Goal: Task Accomplishment & Management: Manage account settings

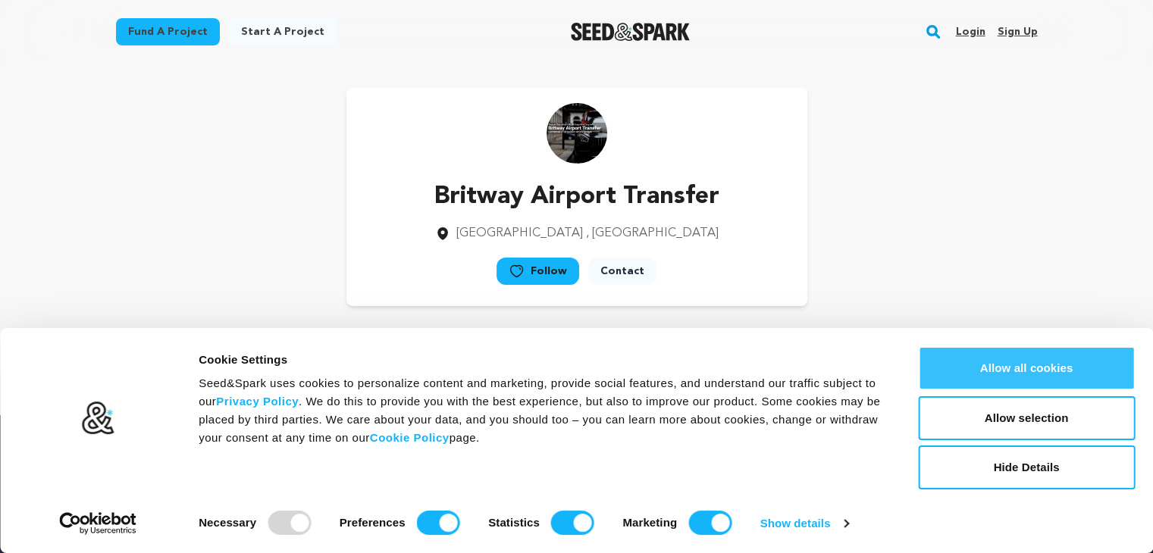
click at [1024, 377] on button "Allow all cookies" at bounding box center [1026, 368] width 217 height 44
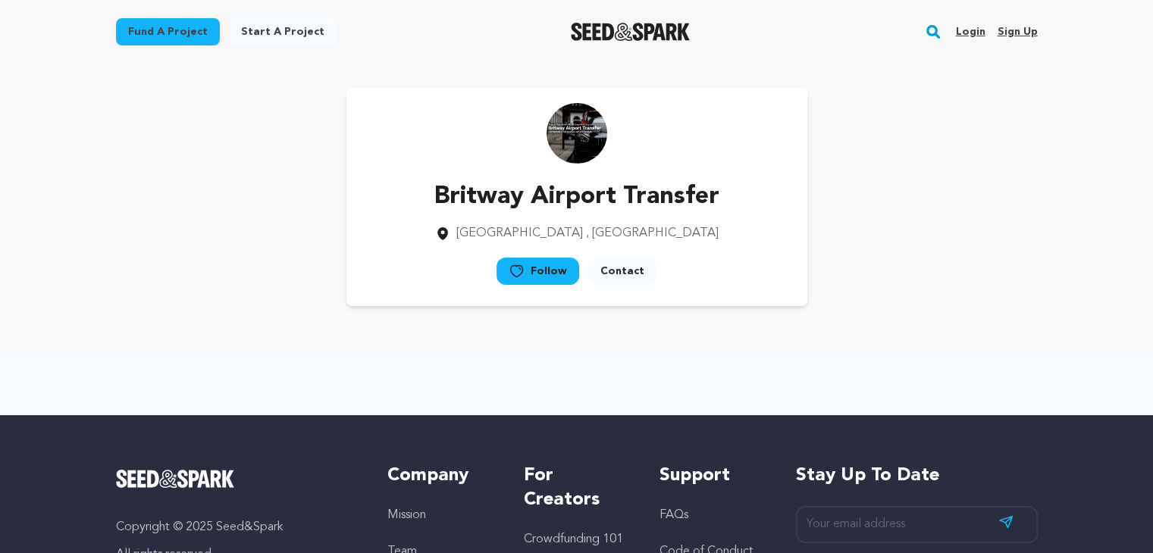
click at [973, 34] on link "Login" at bounding box center [970, 32] width 30 height 24
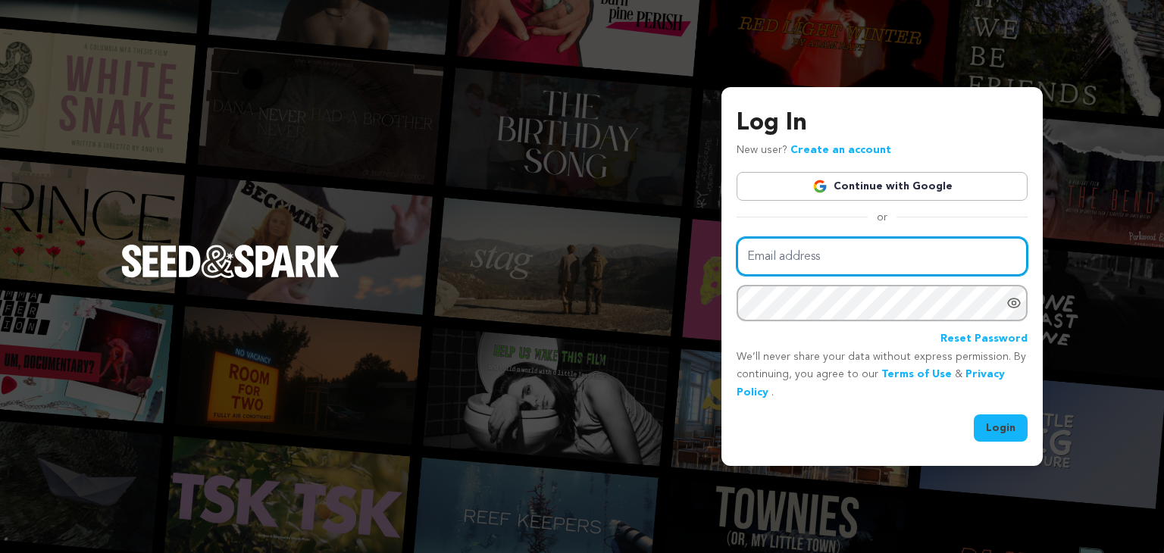
click at [816, 255] on input "Email address" at bounding box center [882, 256] width 291 height 39
type input "britwayairport@gmail.com"
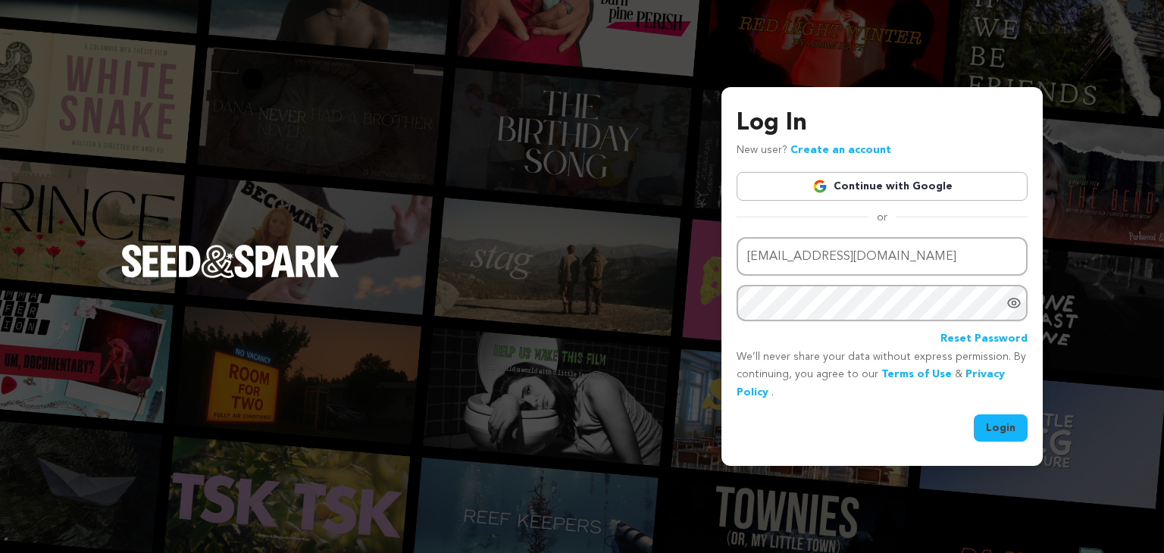
click at [997, 424] on button "Login" at bounding box center [1001, 428] width 54 height 27
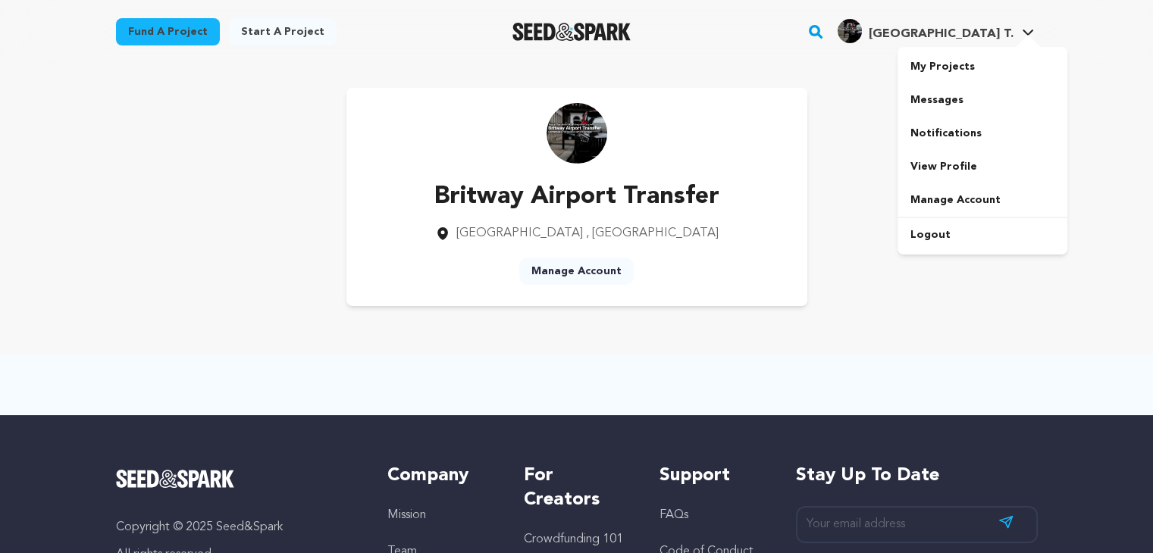
click at [959, 40] on span "[GEOGRAPHIC_DATA] T." at bounding box center [940, 34] width 145 height 12
click at [949, 167] on link "View Profile" at bounding box center [982, 166] width 170 height 33
click at [938, 37] on span "[GEOGRAPHIC_DATA] T." at bounding box center [940, 34] width 145 height 12
click at [932, 70] on link "My Projects" at bounding box center [982, 66] width 170 height 33
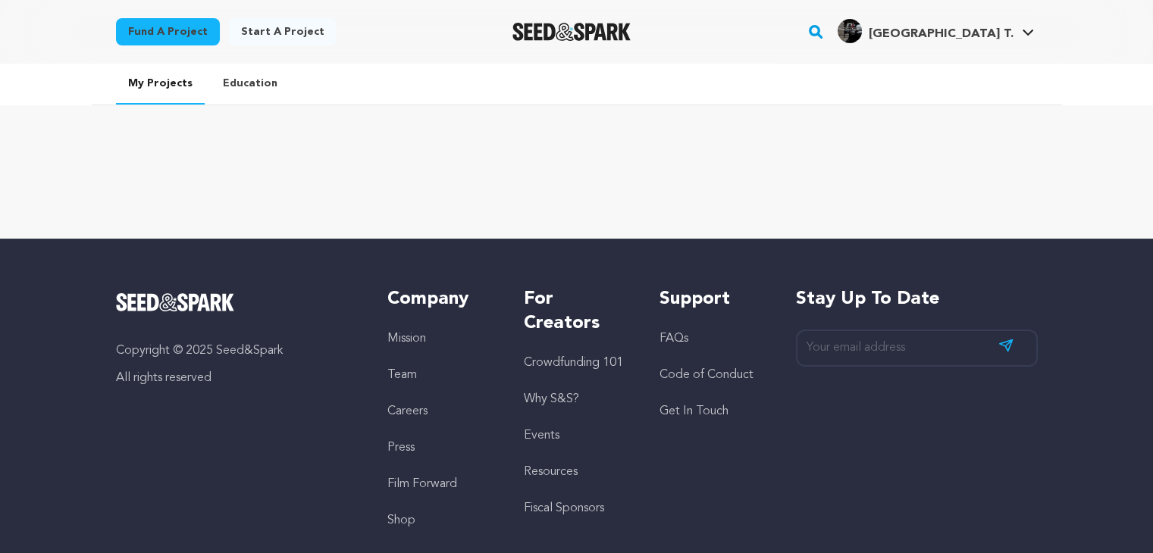
click at [221, 81] on link "Education" at bounding box center [250, 83] width 79 height 39
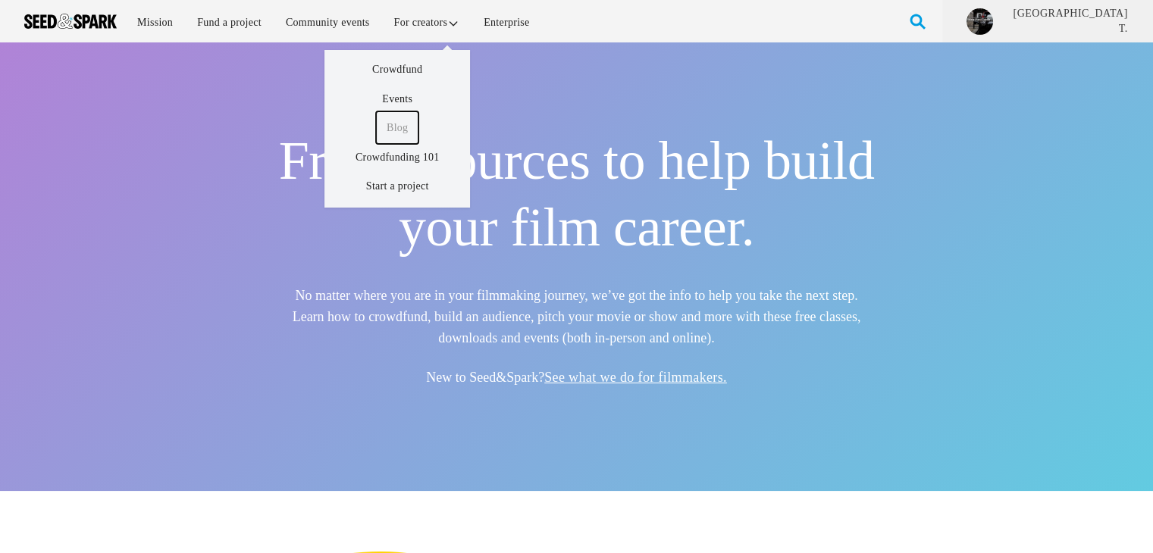
click at [394, 127] on link "Blog" at bounding box center [397, 127] width 42 height 33
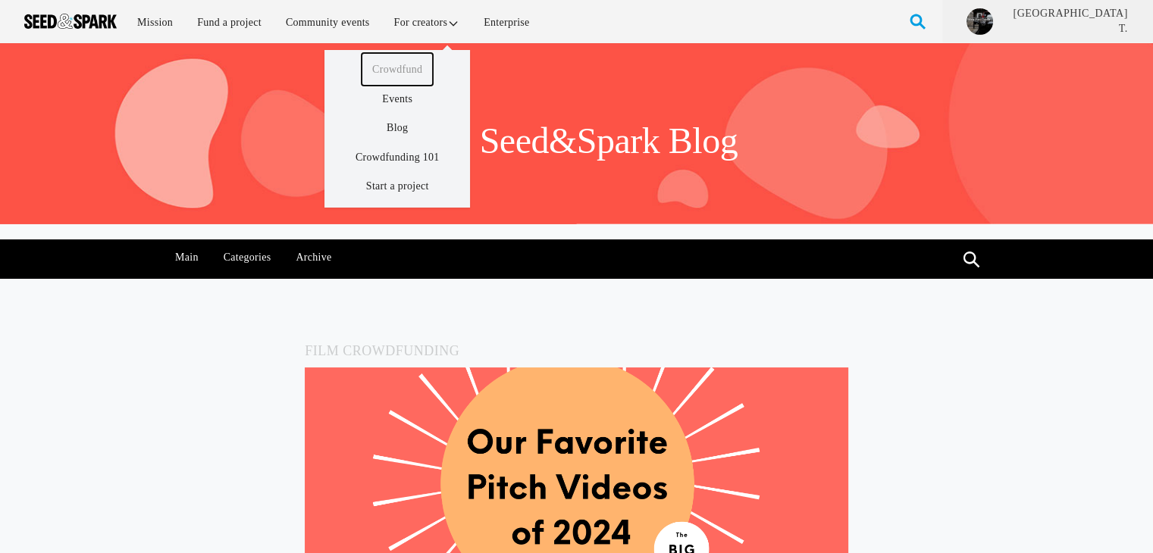
click at [403, 70] on link "Crowdfund" at bounding box center [397, 69] width 71 height 33
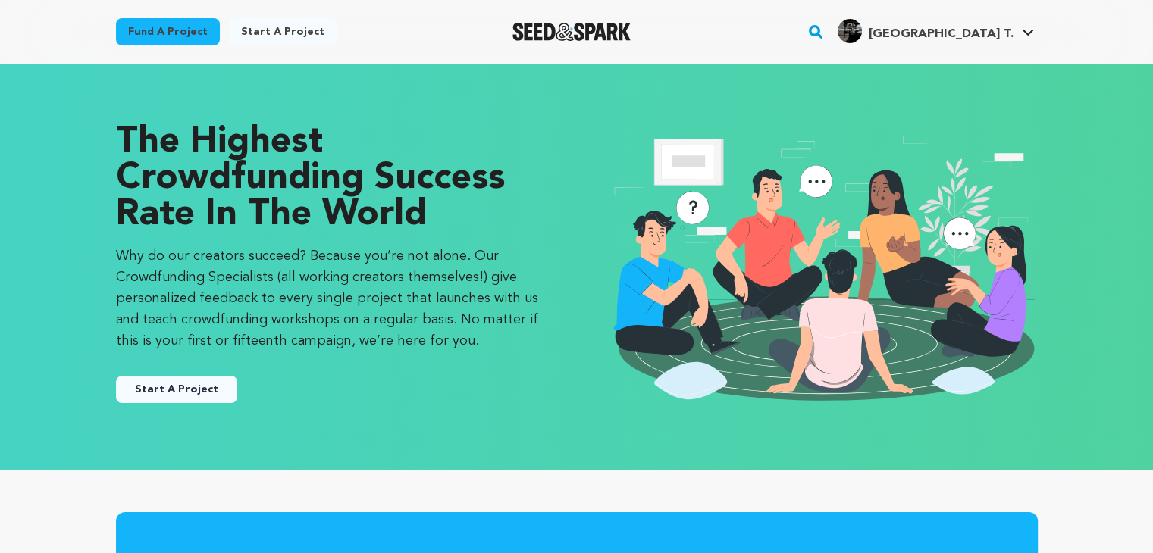
click at [254, 28] on link "Start a project" at bounding box center [283, 31] width 108 height 27
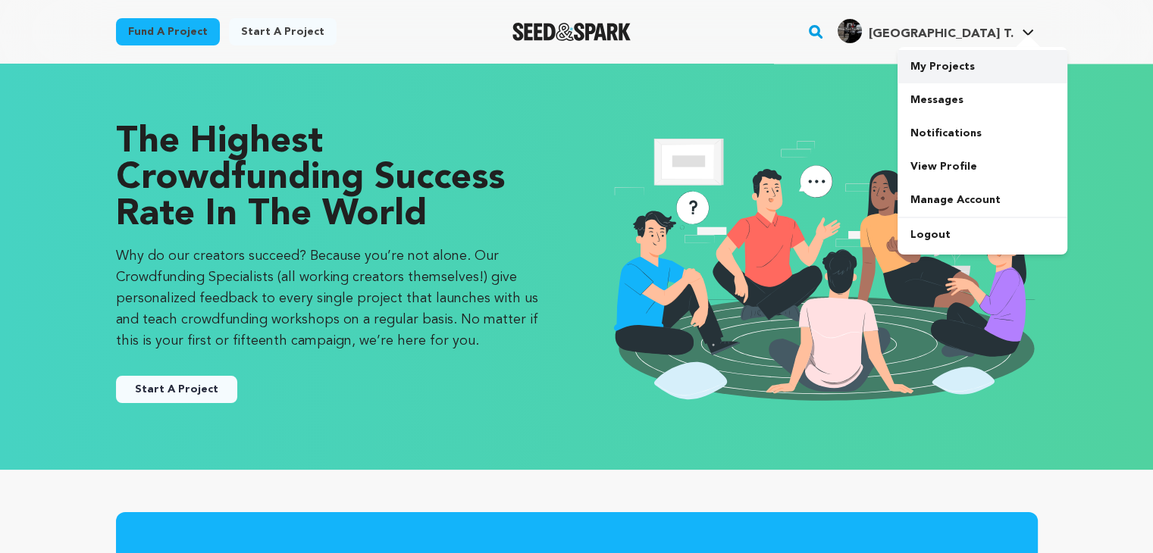
click at [943, 55] on link "My Projects" at bounding box center [982, 66] width 170 height 33
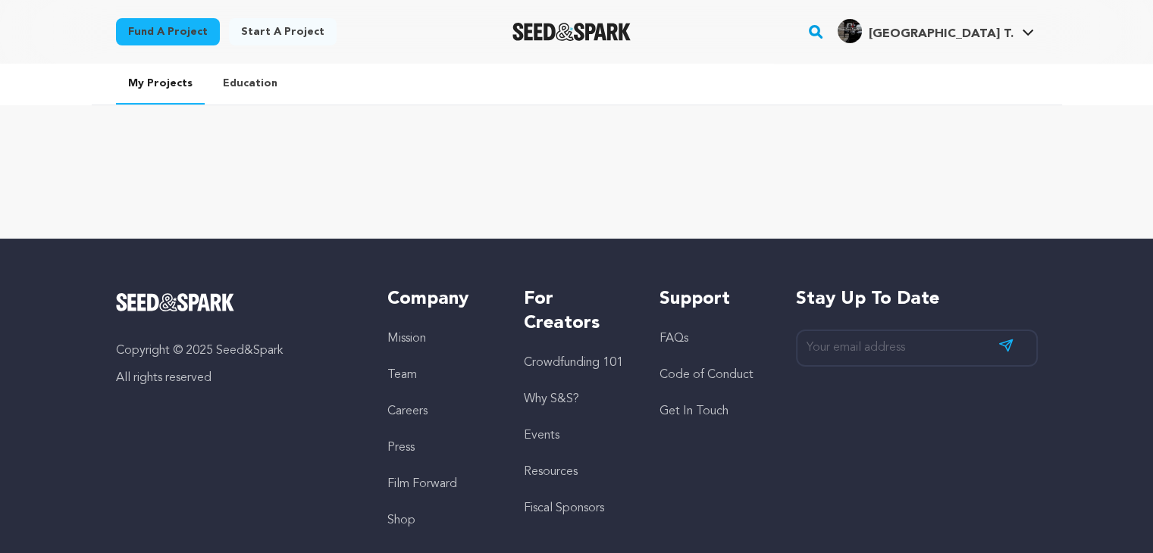
click at [270, 31] on link "Start a project" at bounding box center [283, 31] width 108 height 27
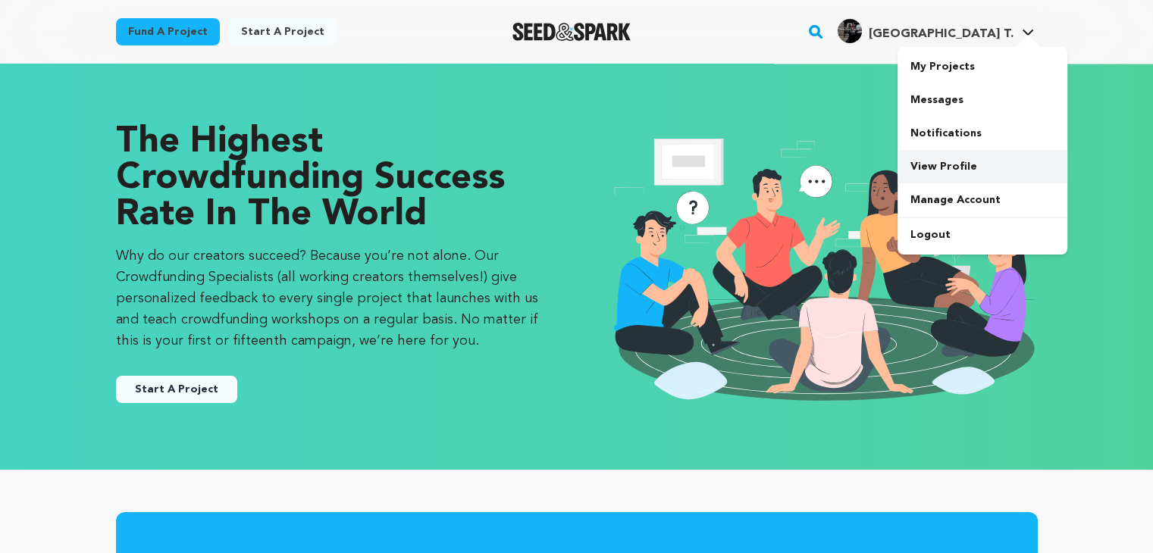
click at [928, 160] on link "View Profile" at bounding box center [982, 166] width 170 height 33
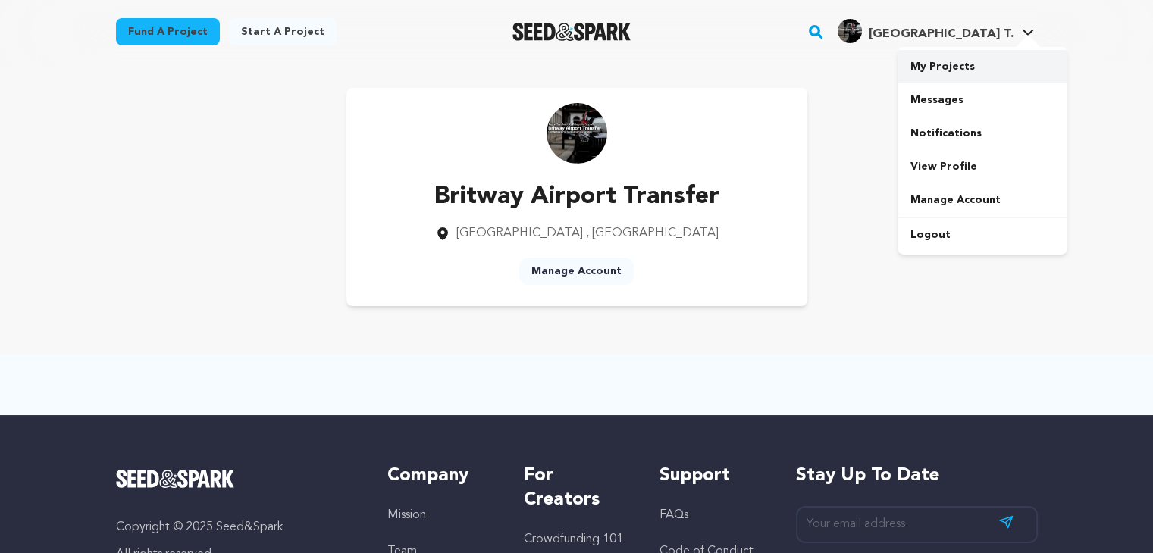
click at [938, 68] on link "My Projects" at bounding box center [982, 66] width 170 height 33
